Goal: Task Accomplishment & Management: Manage account settings

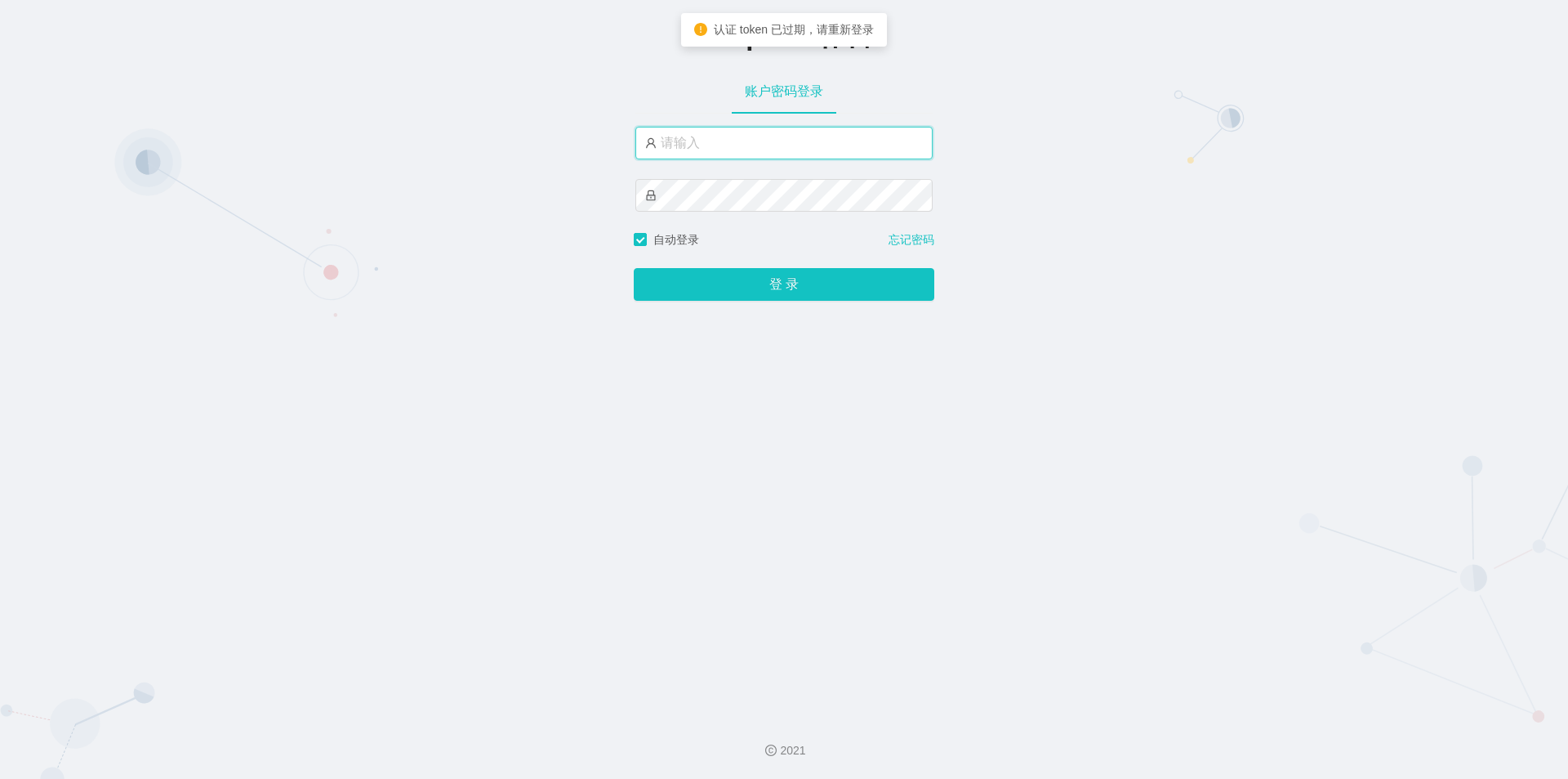
click at [720, 151] on input "text" at bounding box center [784, 142] width 297 height 32
type input "jishu"
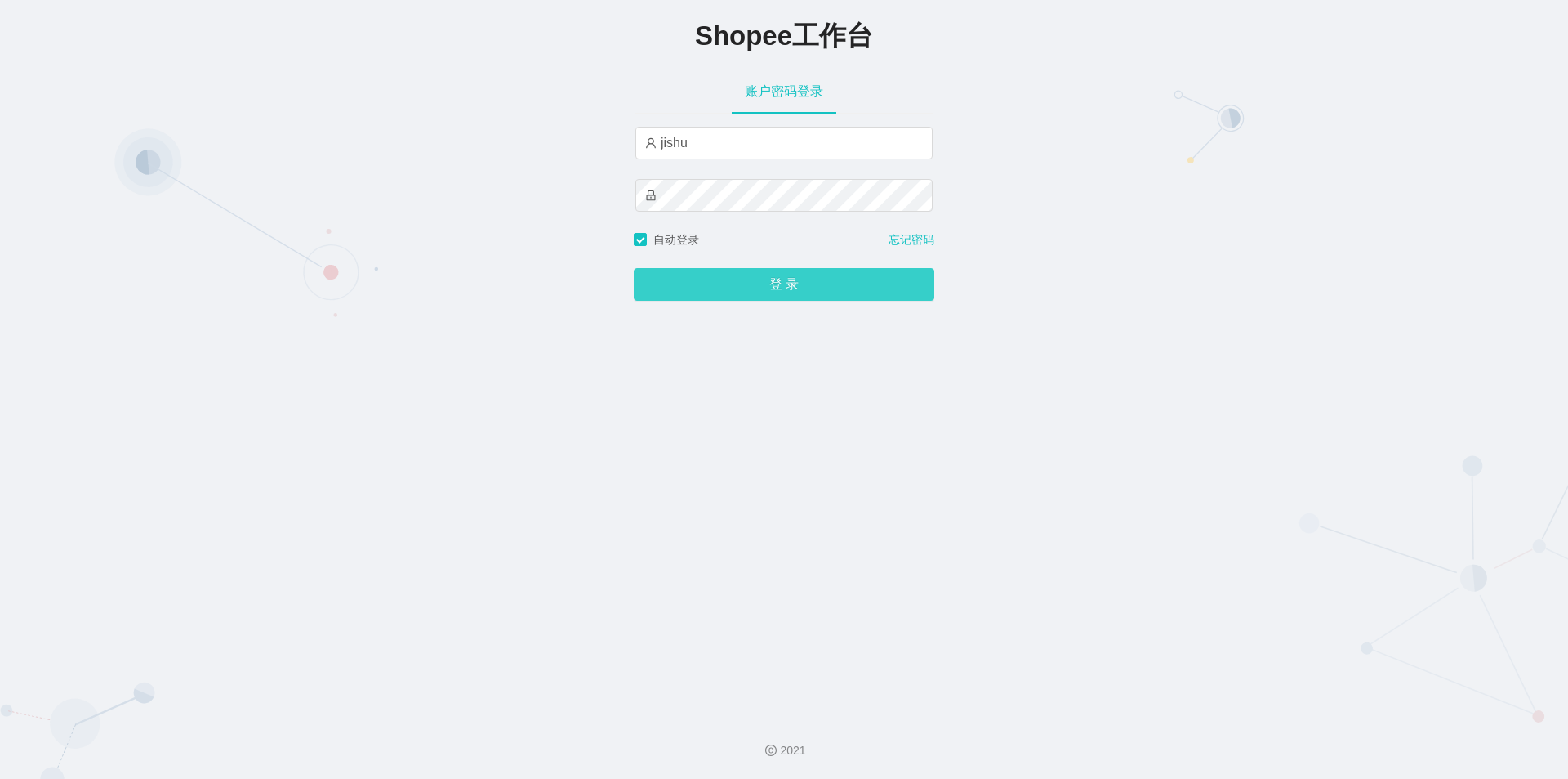
click at [721, 282] on button "登 录" at bounding box center [784, 284] width 301 height 32
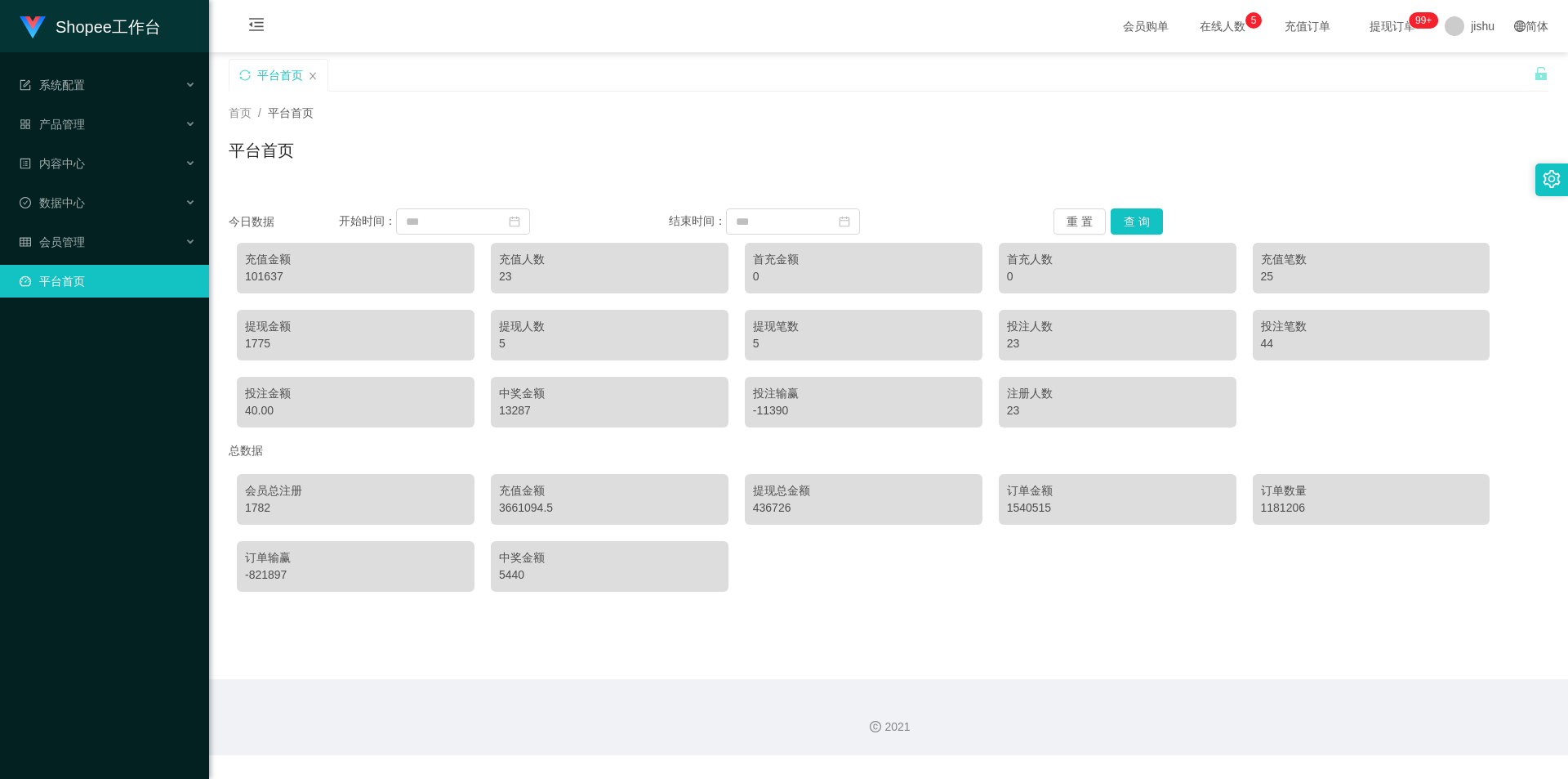
click at [1294, 607] on main "关闭左侧 关闭右侧 关闭其它 刷新页面 平台首页 首页 / 平台首页 / 平台首页 今日数据 开始时间： 结束时间： 重 置 查 询 充值金额 101637 …" at bounding box center [889, 366] width 1359 height 627
click at [142, 237] on div "会员管理" at bounding box center [104, 242] width 209 height 32
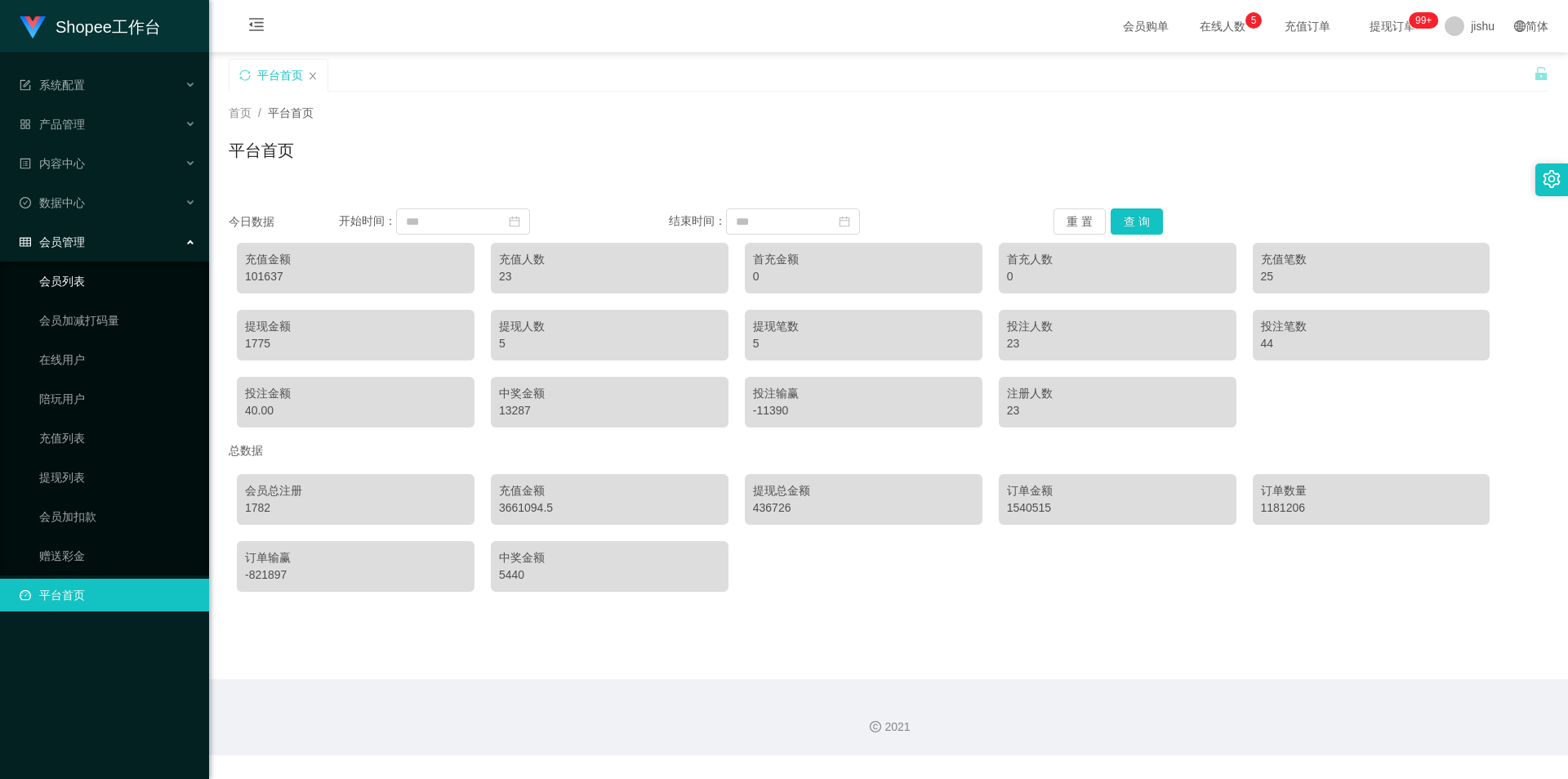
click at [102, 287] on link "会员列表" at bounding box center [117, 281] width 157 height 32
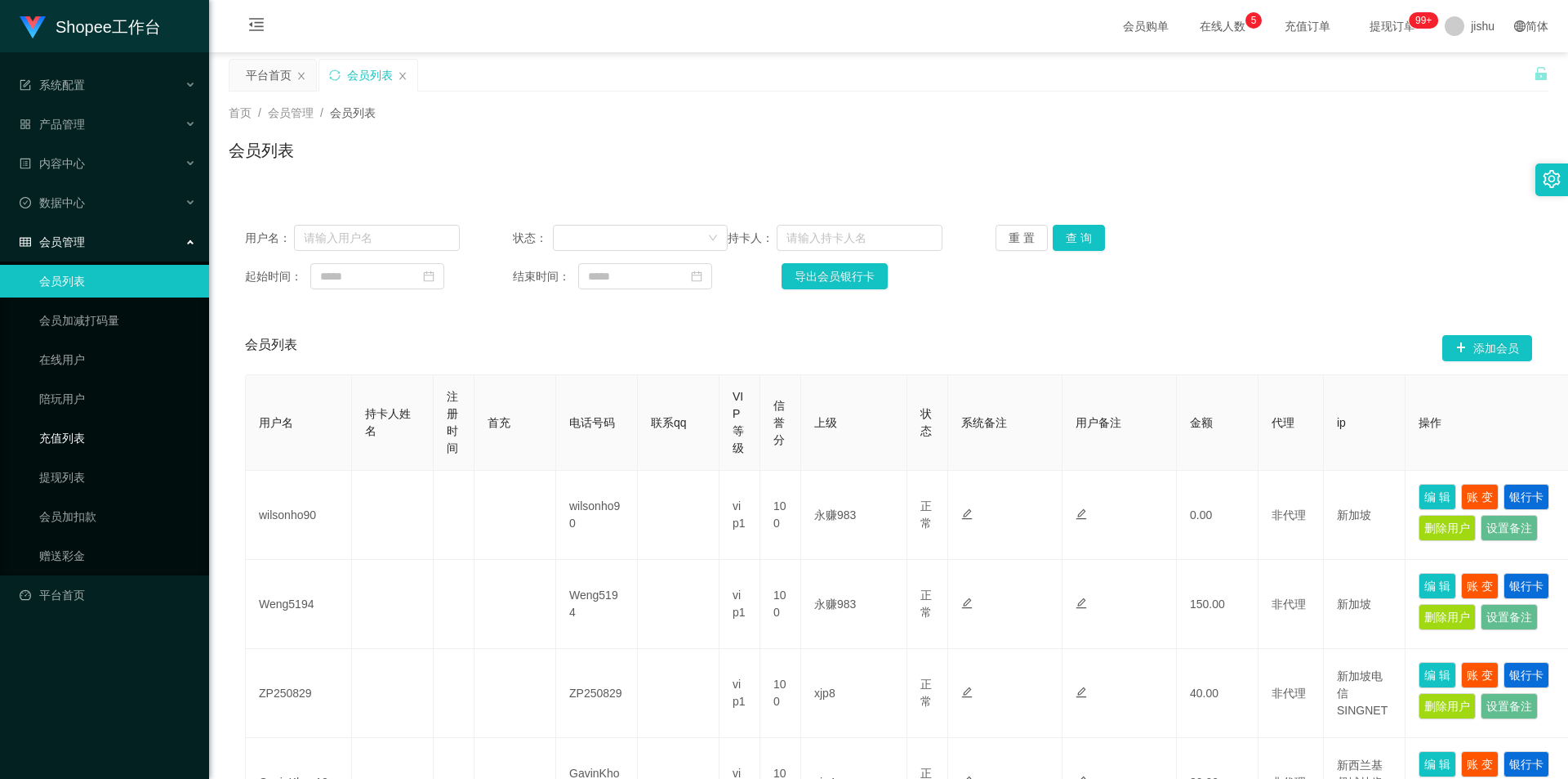
click at [90, 437] on link "充值列表" at bounding box center [117, 437] width 157 height 32
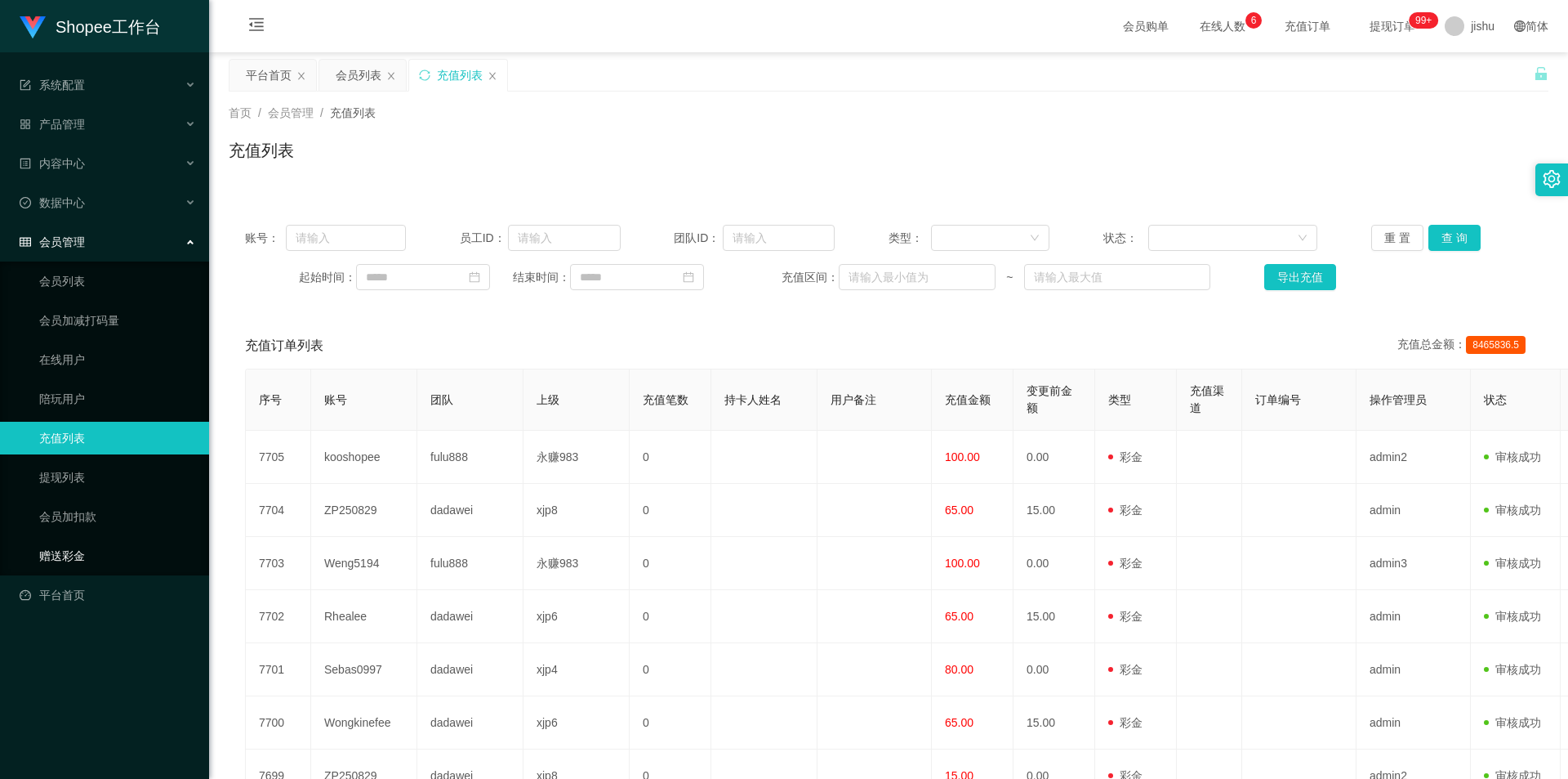
click at [88, 551] on link "赠送彩金" at bounding box center [117, 555] width 157 height 32
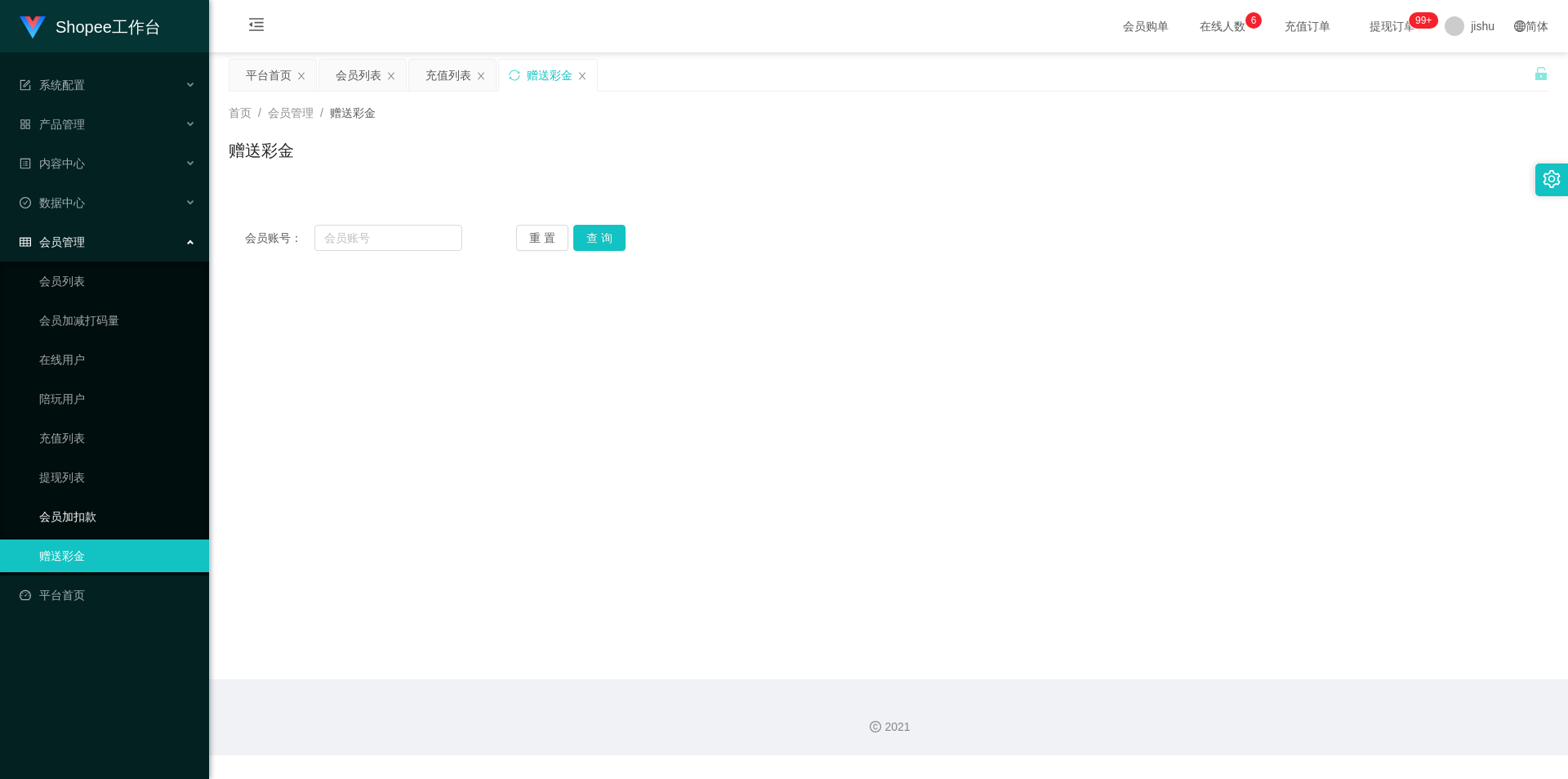
click at [97, 512] on link "会员加扣款" at bounding box center [117, 516] width 157 height 32
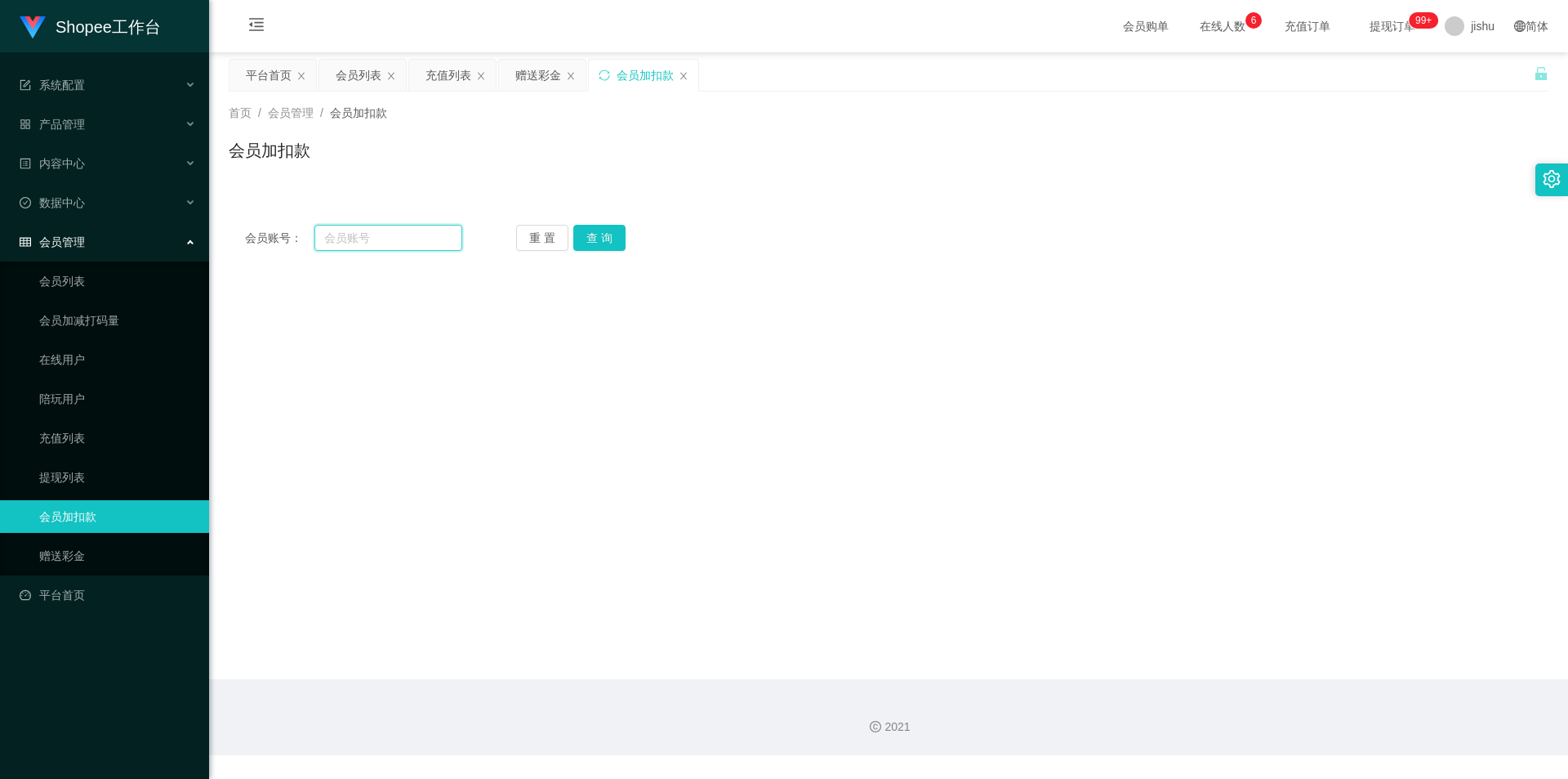
click at [359, 246] on input "text" at bounding box center [389, 237] width 148 height 26
click at [1304, 441] on main "关闭左侧 关闭右侧 关闭其它 刷新页面 平台首页 会员列表 充值列表 赠送彩金 会员加扣款 首页 / 会员管理 / 会员加扣款 / 会员加扣款 会员账号： 重…" at bounding box center [889, 366] width 1359 height 627
click at [361, 235] on input "text" at bounding box center [389, 237] width 148 height 26
type input "ceshi001"
click at [607, 235] on button "查 询" at bounding box center [599, 237] width 52 height 26
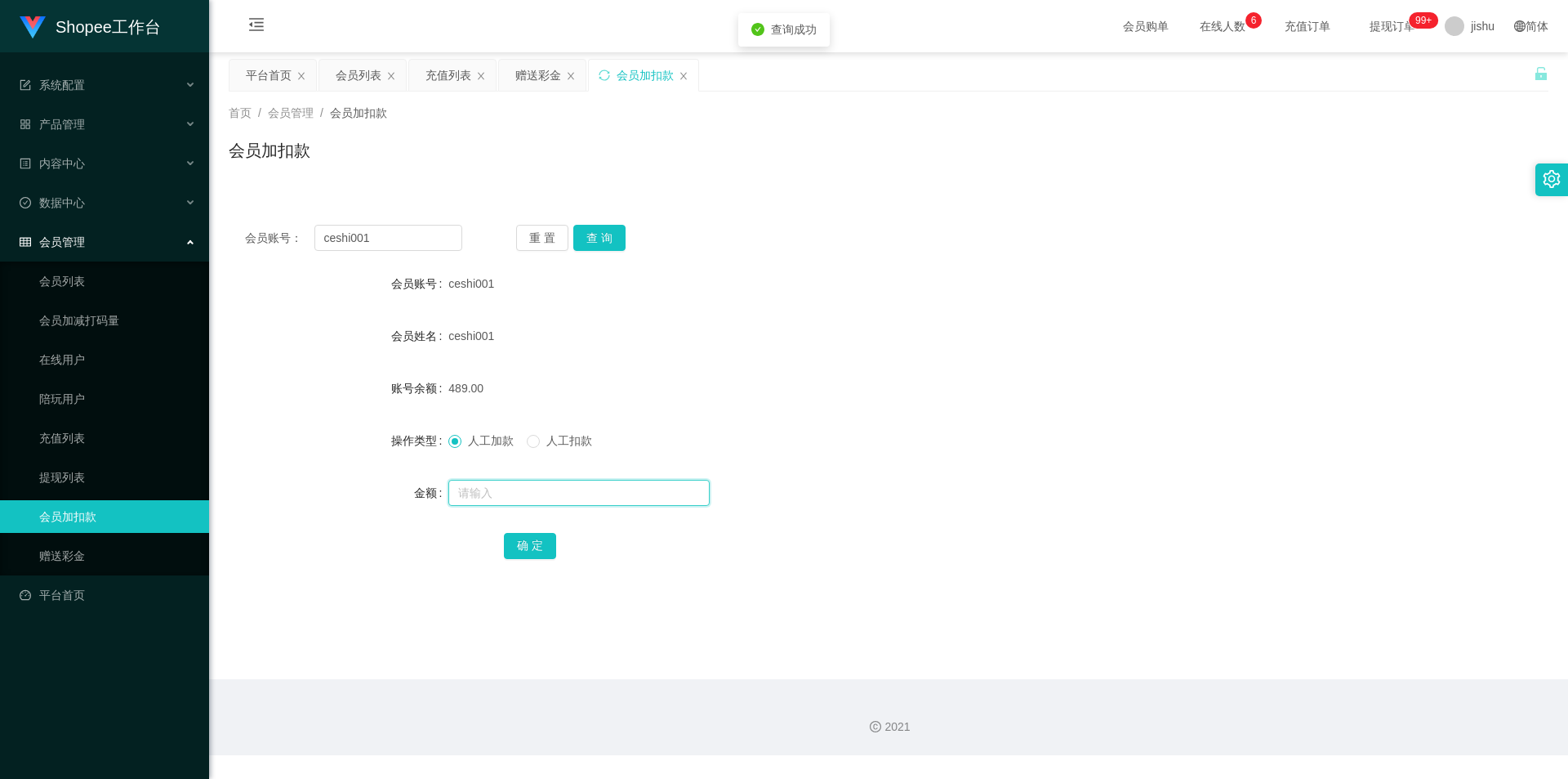
click at [529, 492] on input "text" at bounding box center [579, 492] width 261 height 26
type input "100"
click at [521, 537] on button "确 定" at bounding box center [530, 545] width 52 height 26
click at [895, 349] on div "ceshi001" at bounding box center [833, 335] width 770 height 32
click at [411, 238] on input "ceshi001" at bounding box center [389, 237] width 148 height 26
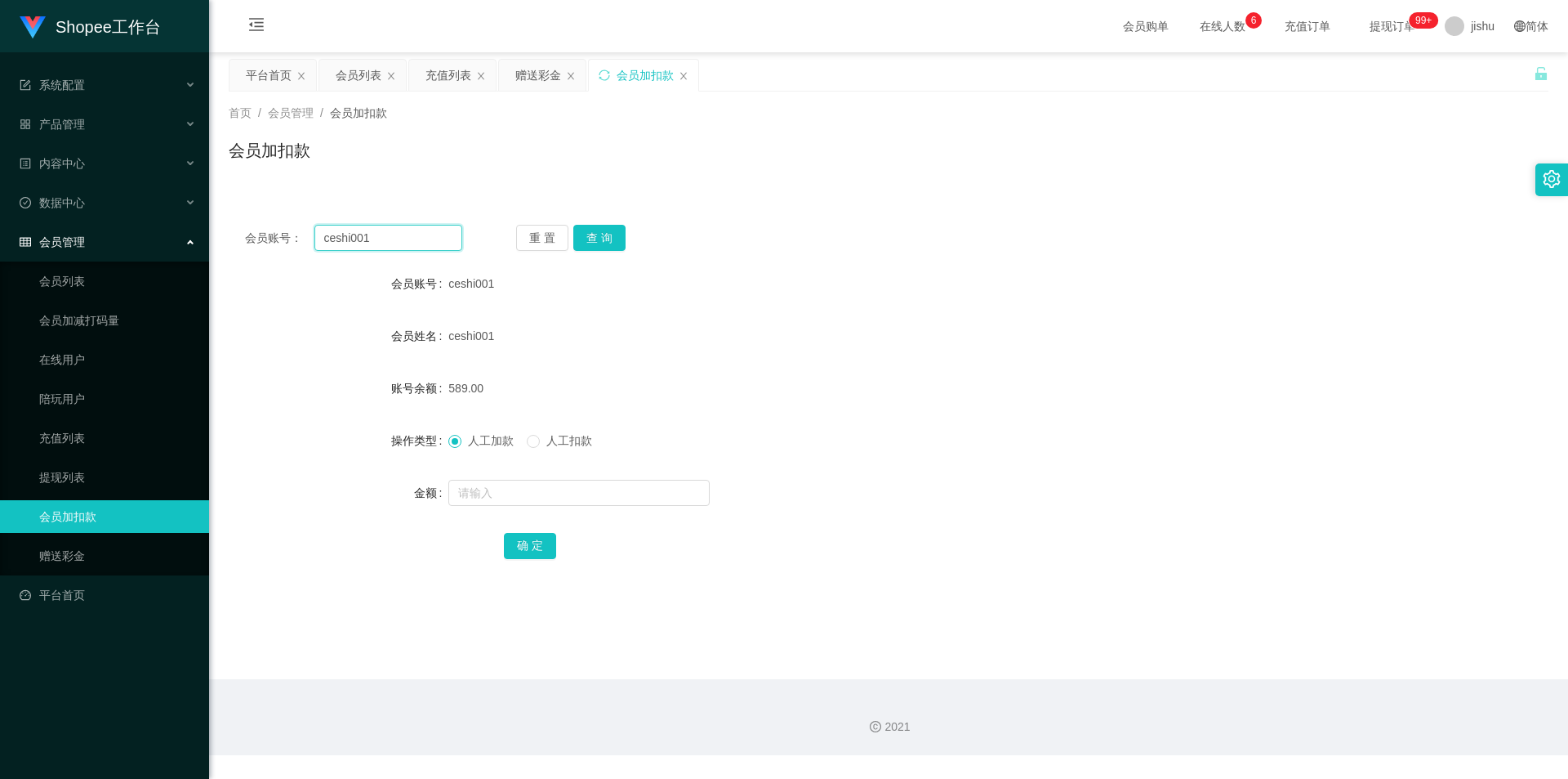
drag, startPoint x: 396, startPoint y: 242, endPoint x: 78, endPoint y: 260, distance: 318.5
click at [79, 256] on section "Shopee工作台 系统配置 产品管理 内容中心 数据中心 会员管理 会员列表 会员加减打码量 在线用户 陪玩用户 充值列表 提现列表 会员加扣款 赠送彩金 …" at bounding box center [784, 377] width 1568 height 755
click at [982, 418] on form "会员账号 ceshi001 会员姓名 ceshi001 账号余额 589.00 操作类型 人工加款 人工扣款 金额 确 定" at bounding box center [889, 414] width 1320 height 294
click at [965, 586] on div "会员账号： 重 置 查 询 会员账号 ceshi001 会员姓名 ceshi001 账号余额 589.00 操作类型 人工加款 人工扣款 金额 确 定" at bounding box center [889, 402] width 1320 height 389
click at [122, 235] on div "会员管理" at bounding box center [104, 242] width 209 height 32
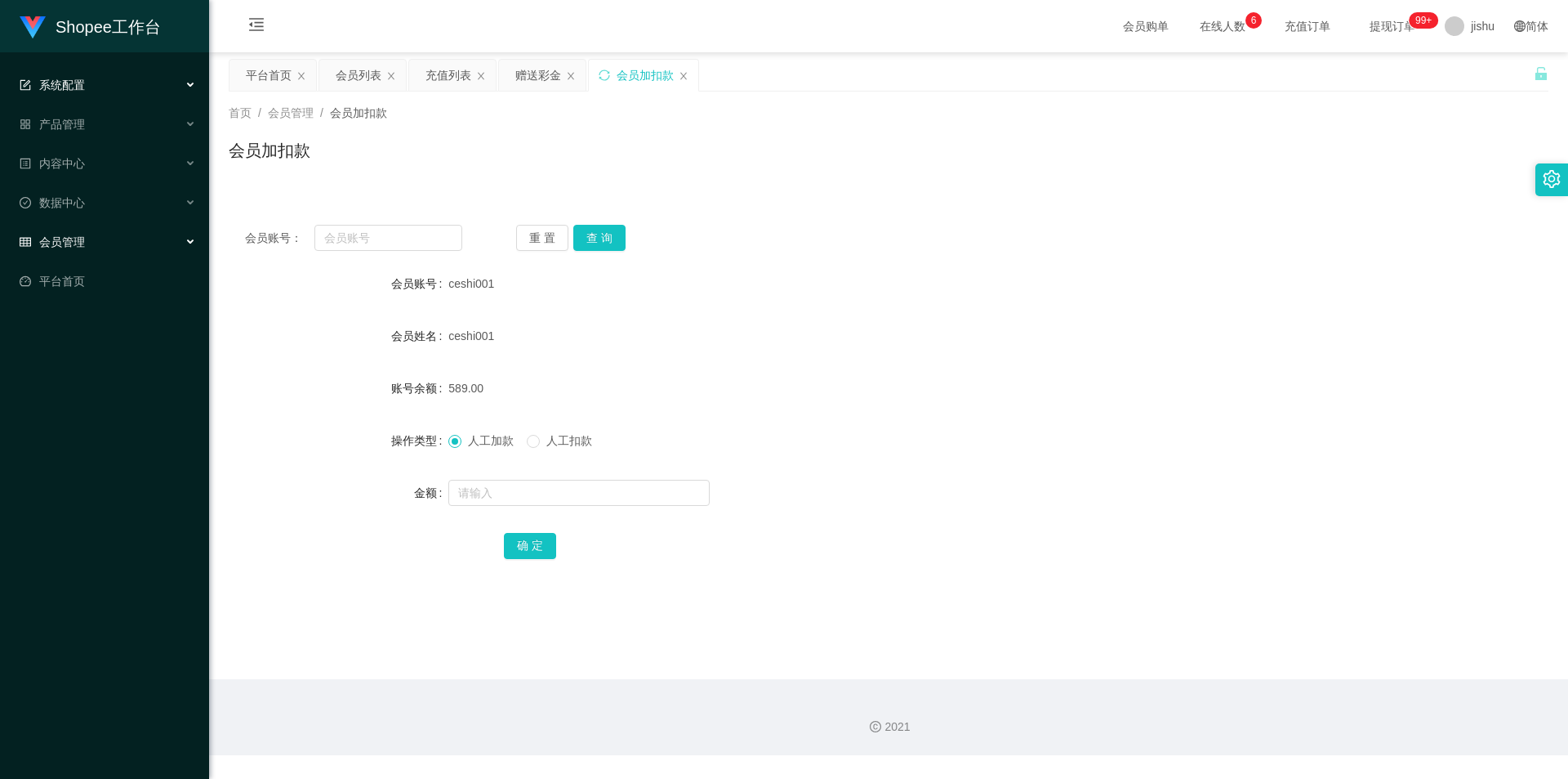
click at [114, 82] on div "系统配置" at bounding box center [104, 84] width 209 height 32
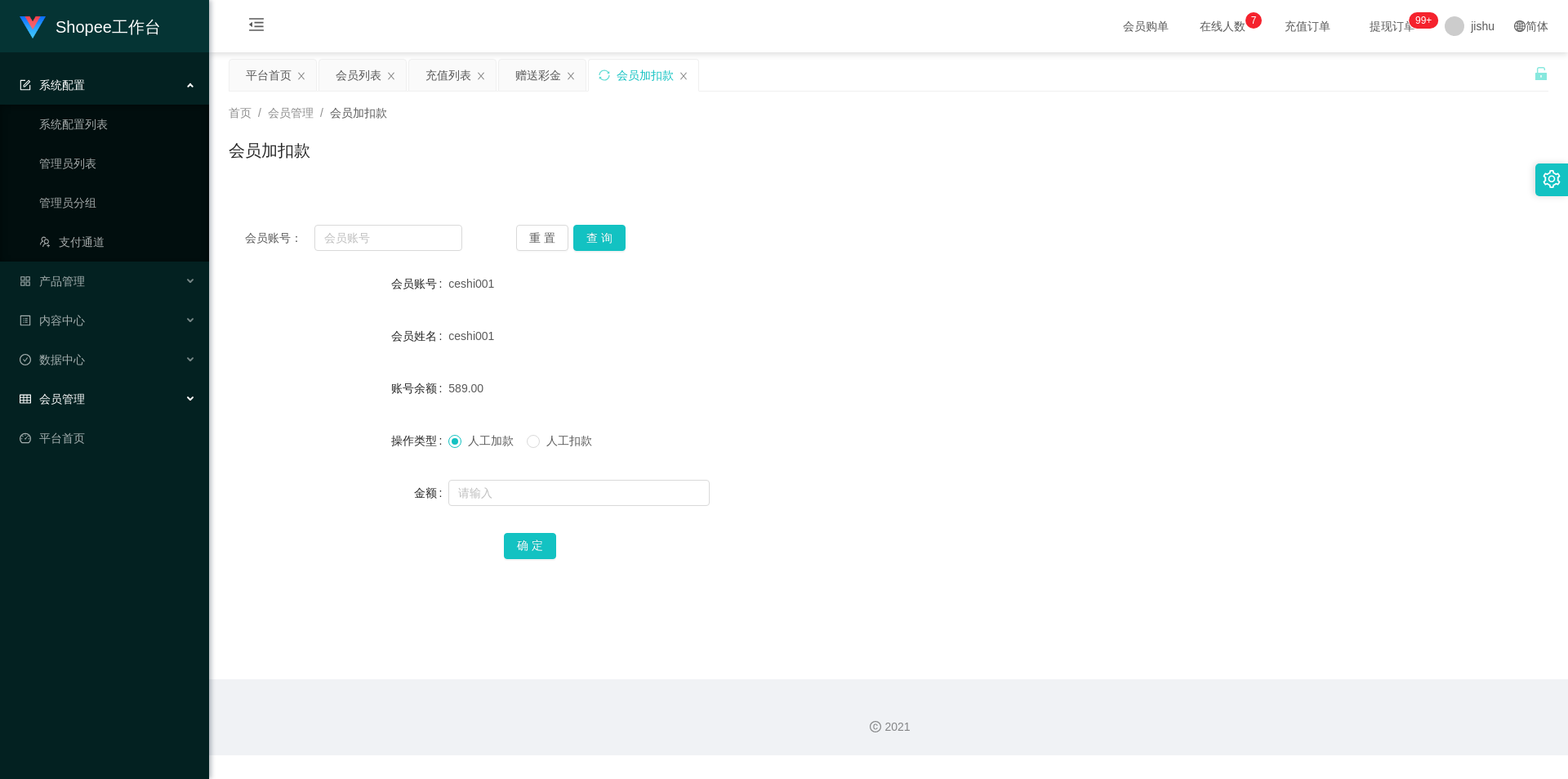
click at [92, 162] on link "管理员列表" at bounding box center [117, 163] width 157 height 32
